Goal: Navigation & Orientation: Find specific page/section

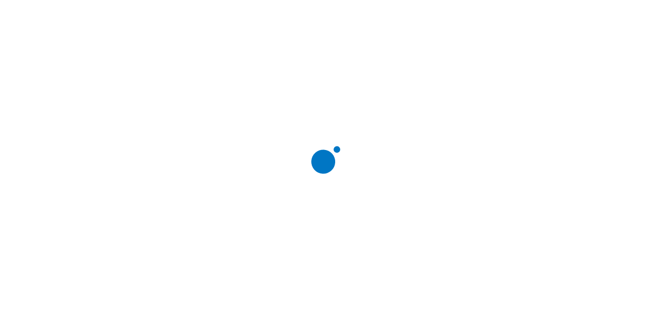
click at [451, 243] on div at bounding box center [330, 163] width 652 height 326
